Goal: Task Accomplishment & Management: Use online tool/utility

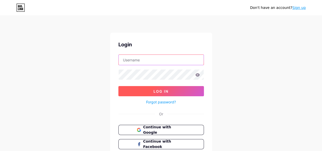
type input "[EMAIL_ADDRESS][DOMAIN_NAME]"
click at [175, 87] on button "Log In" at bounding box center [161, 91] width 86 height 10
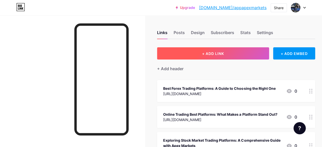
click at [212, 54] on span "+ ADD LINK" at bounding box center [213, 53] width 22 height 4
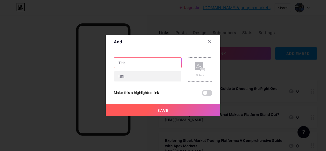
click at [134, 62] on input "text" at bounding box center [147, 63] width 67 height 10
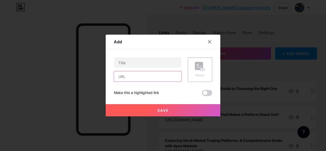
click at [133, 74] on input "text" at bounding box center [147, 76] width 67 height 10
paste input "[URL][DOMAIN_NAME]"
type input "[URL][DOMAIN_NAME]"
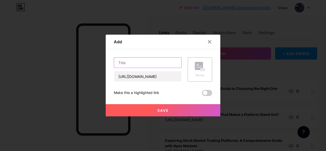
click at [127, 64] on input "text" at bounding box center [147, 63] width 67 height 10
paste input "Stocks to Trade Platform: The Complete Guide for Modern Traders"
type input "Stocks to Trade Platform: The Complete Guide for Modern Traders"
click at [160, 105] on button "Save" at bounding box center [163, 110] width 115 height 12
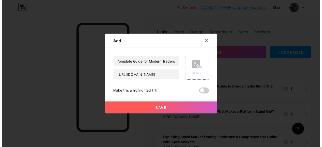
scroll to position [0, 0]
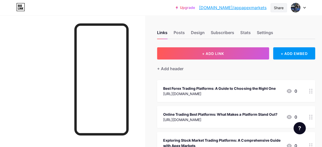
click at [279, 6] on div "Share" at bounding box center [279, 7] width 10 height 5
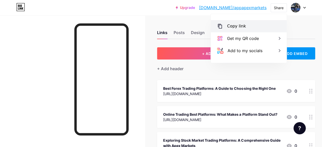
click at [245, 26] on div "Copy link" at bounding box center [249, 26] width 76 height 12
